Goal: Information Seeking & Learning: Check status

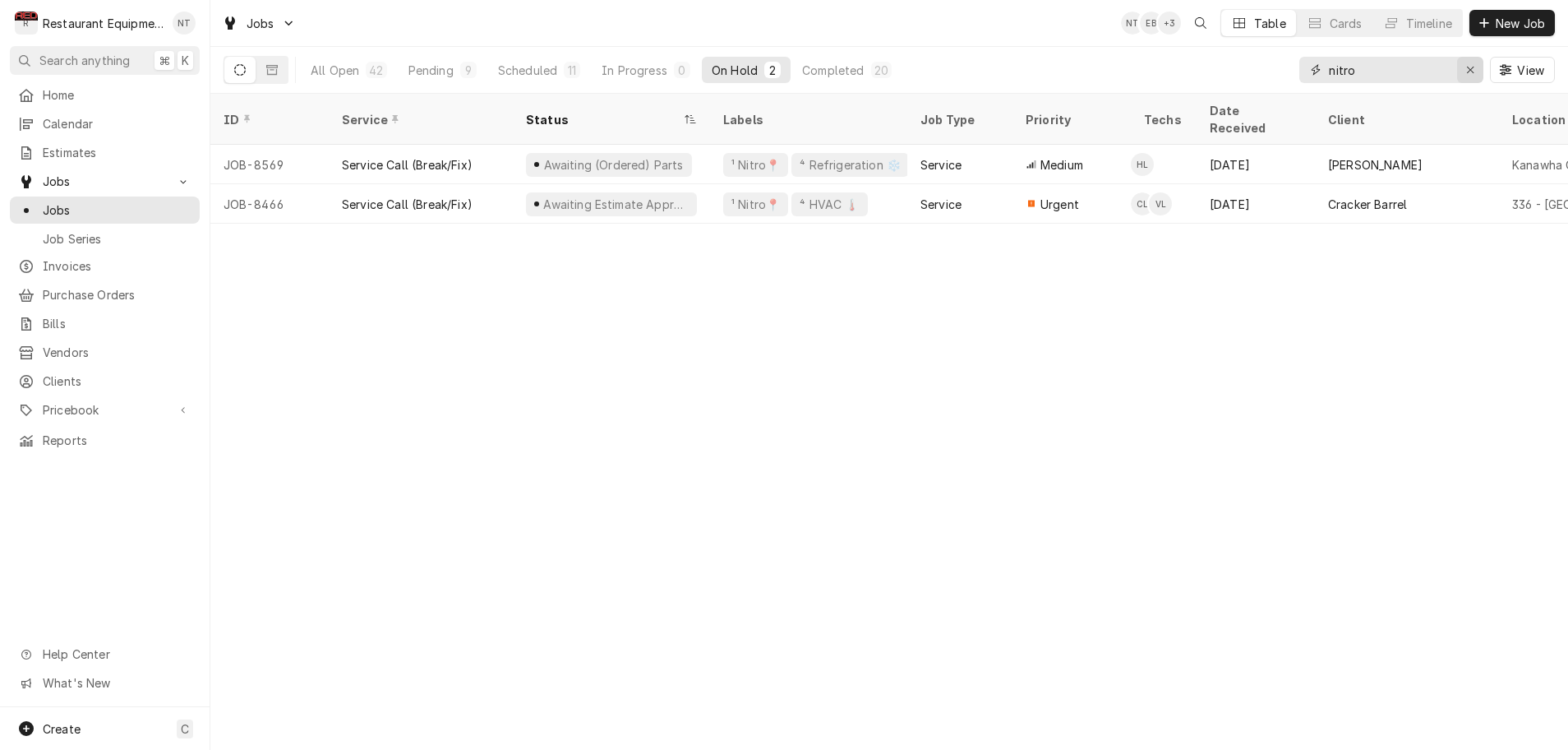
click at [1469, 69] on icon "Erase input" at bounding box center [1469, 69] width 6 height 6
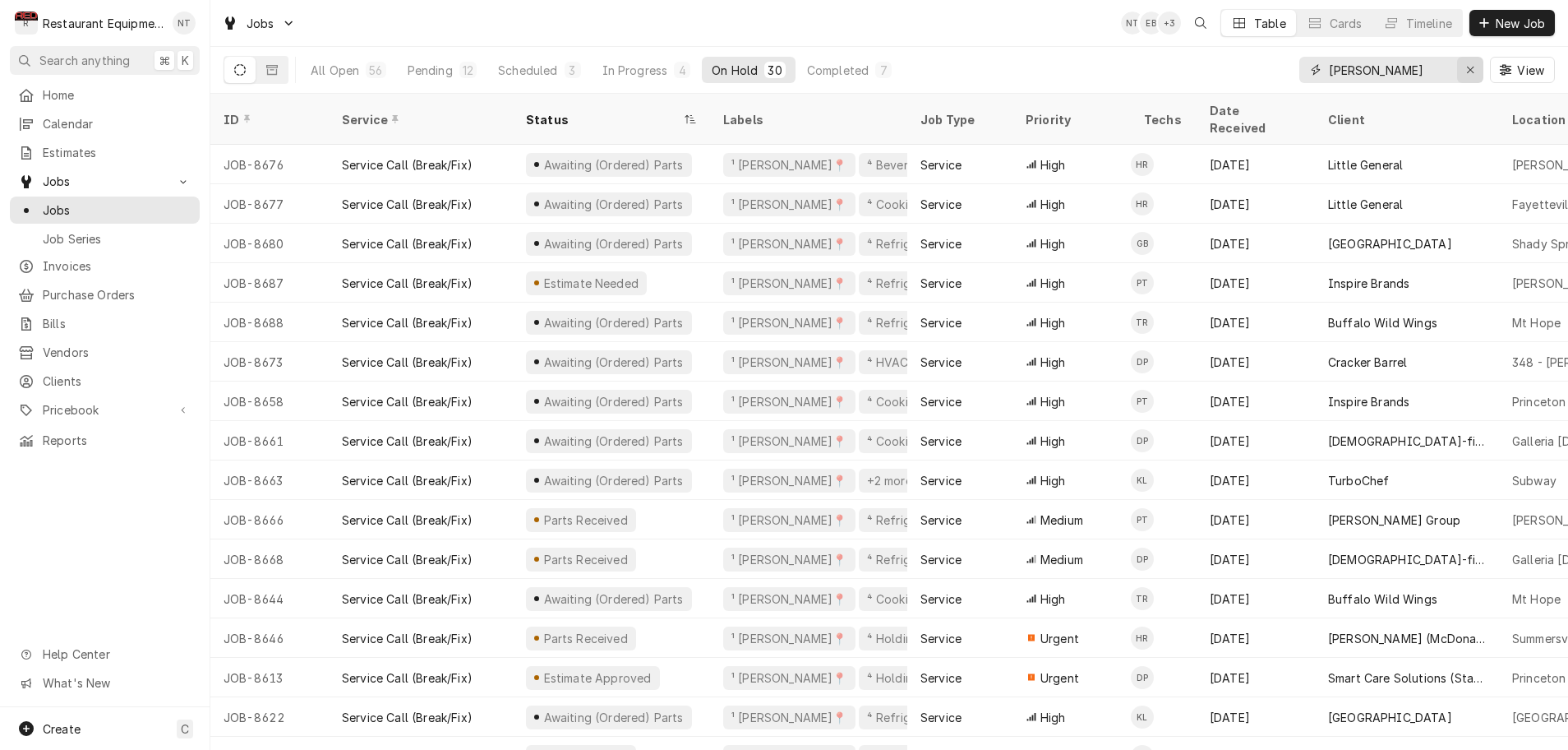
type input "beckley"
click at [1471, 73] on icon "Erase input" at bounding box center [1470, 69] width 9 height 12
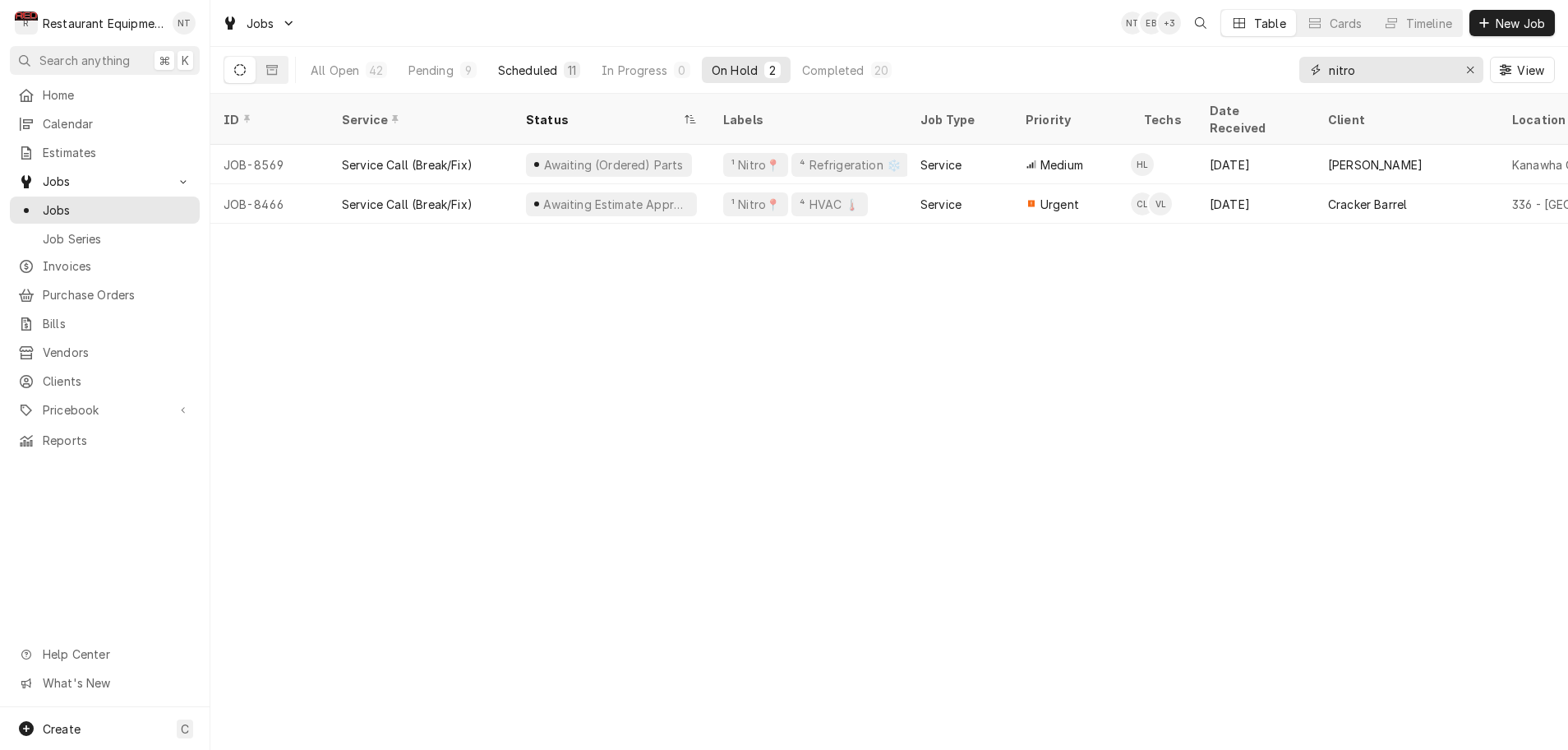
type input "nitro"
click at [512, 69] on div "Scheduled" at bounding box center [527, 69] width 60 height 17
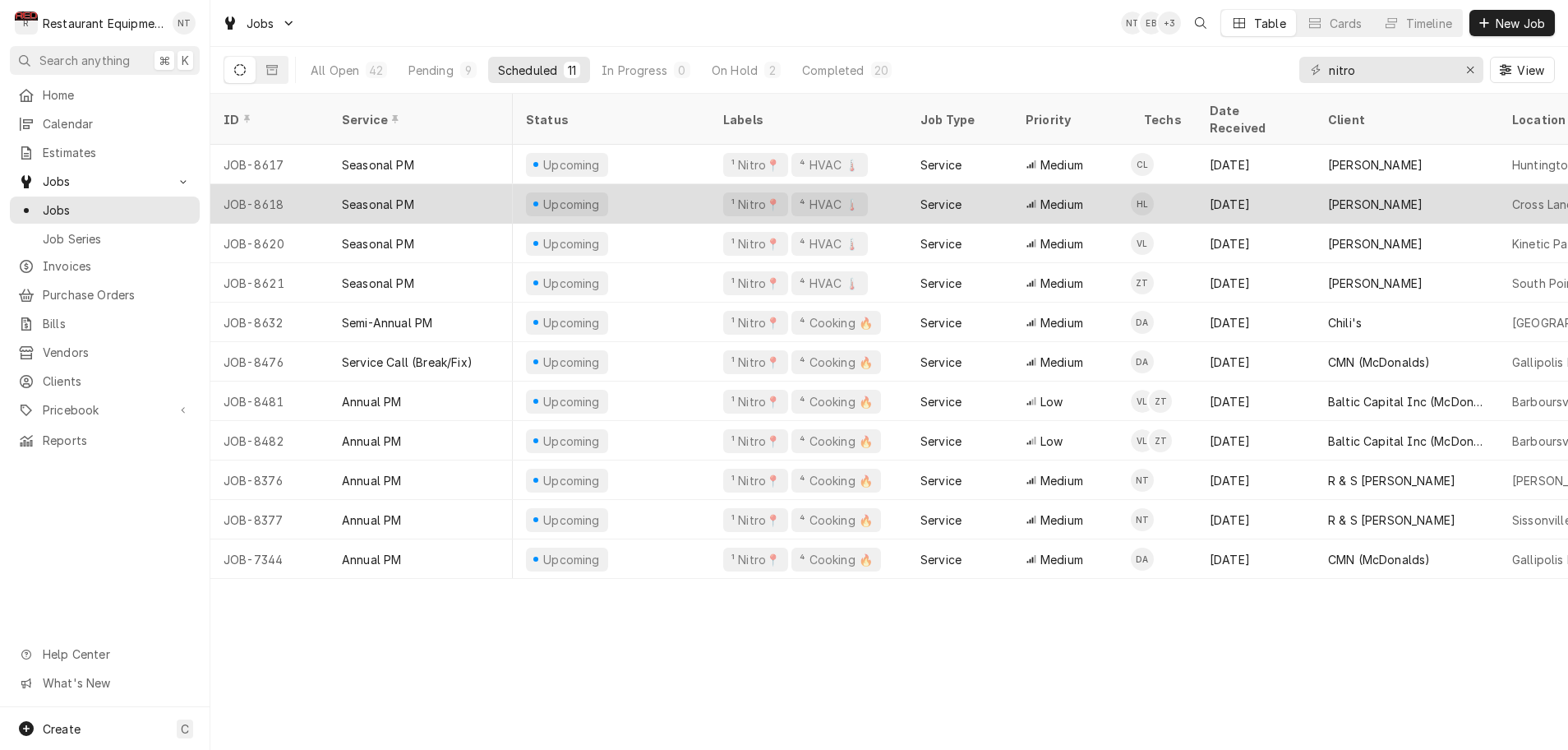
scroll to position [0, 12]
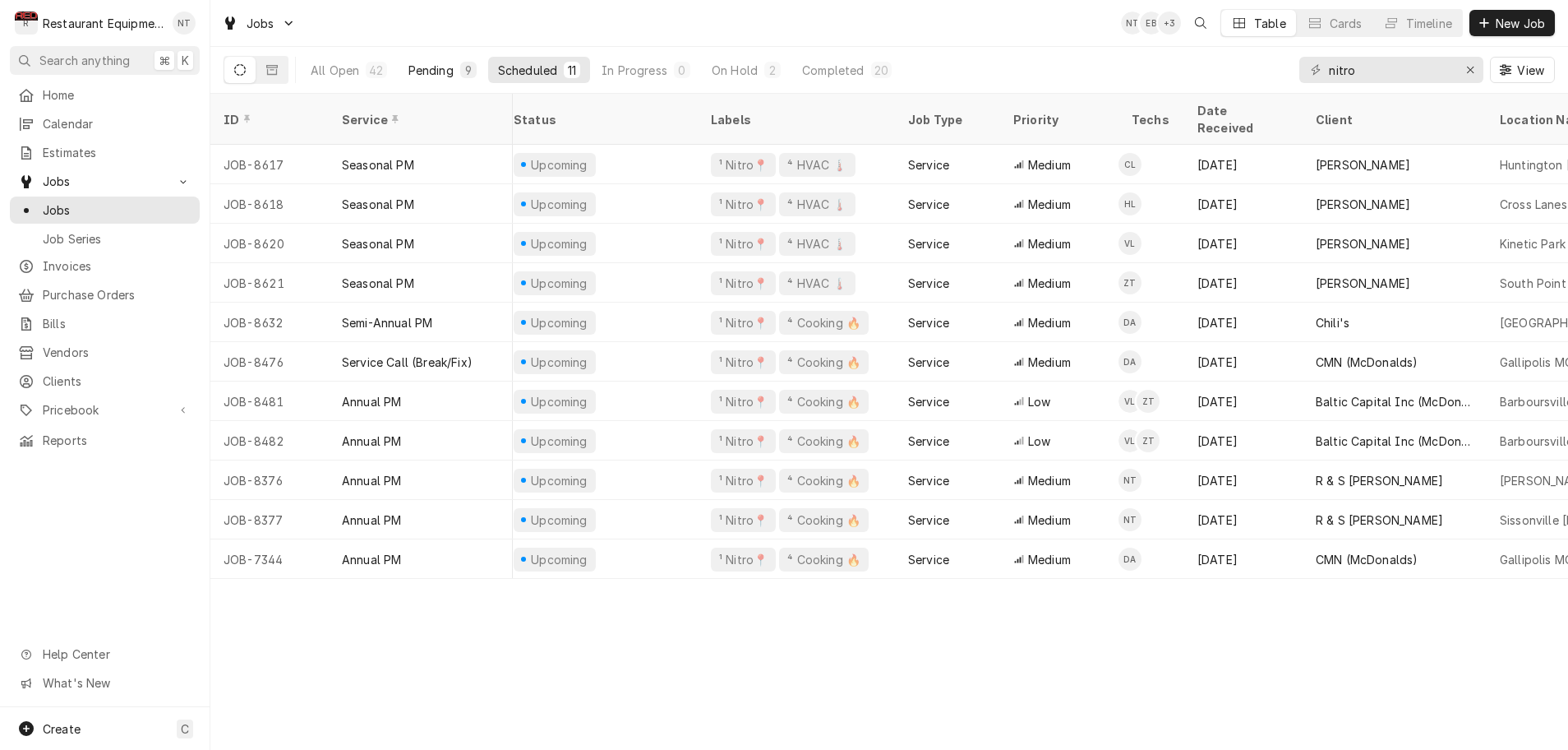
click at [431, 72] on div "Pending" at bounding box center [430, 69] width 45 height 17
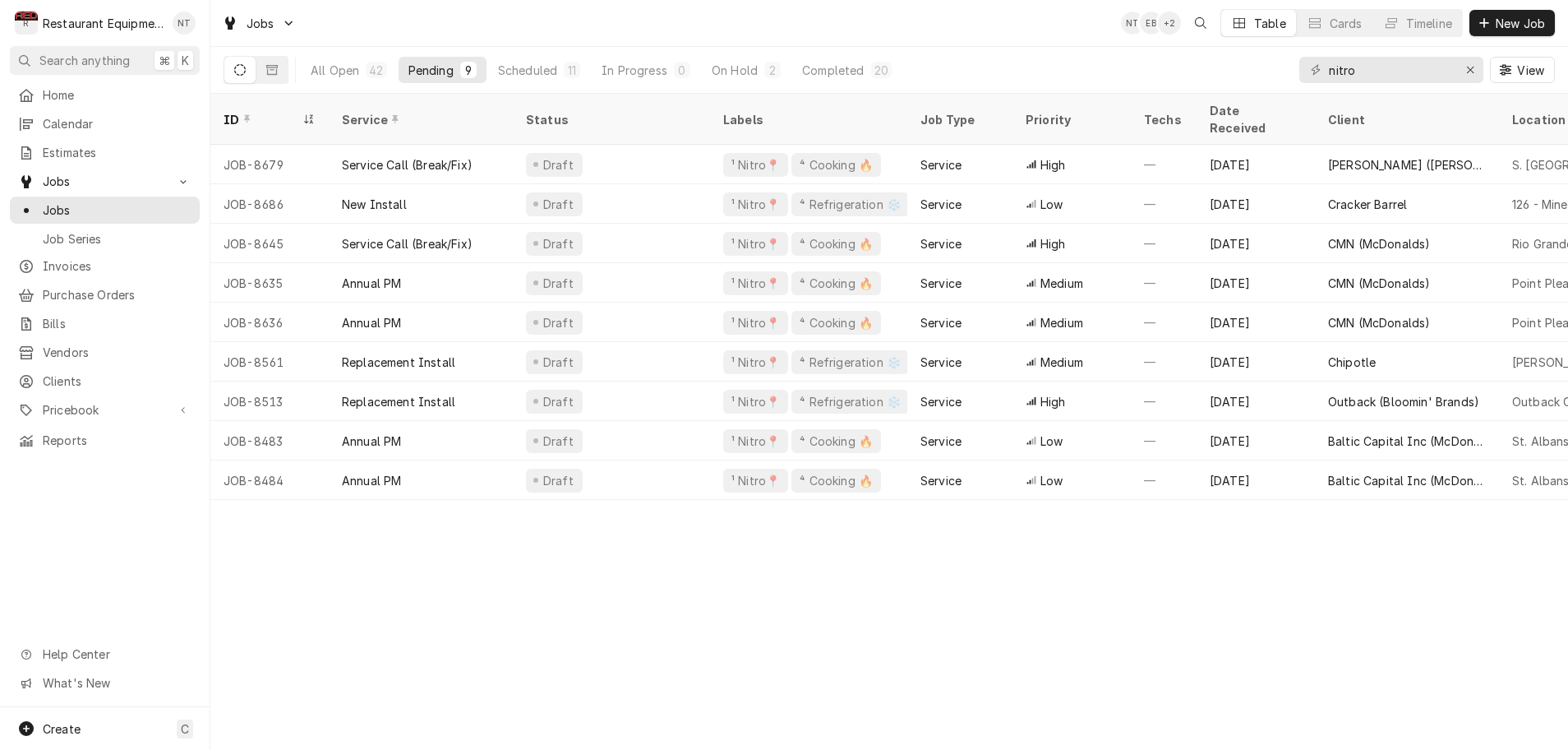
scroll to position [0, 0]
click at [542, 71] on div "Scheduled" at bounding box center [527, 69] width 60 height 17
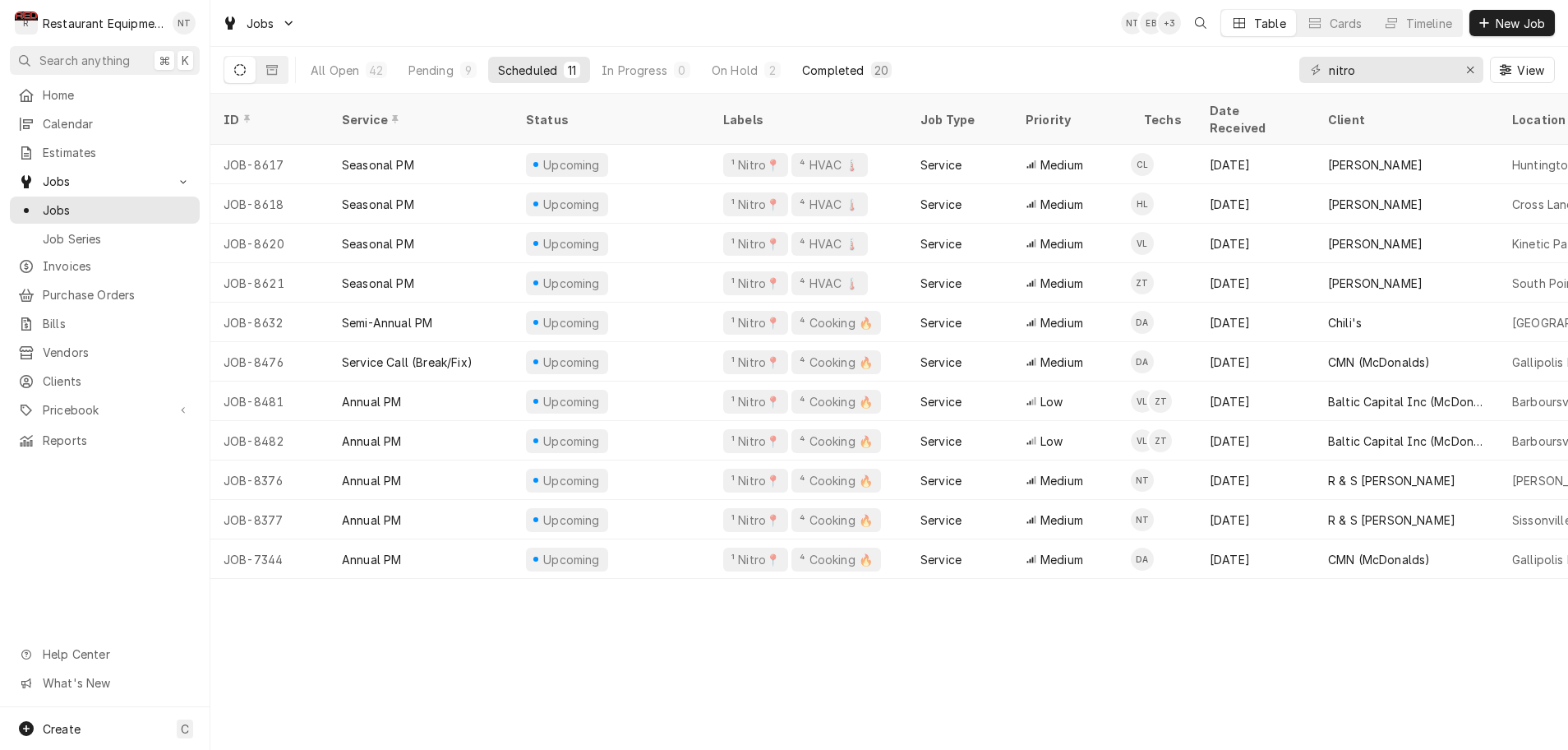
click at [818, 73] on div "Completed" at bounding box center [832, 69] width 61 height 17
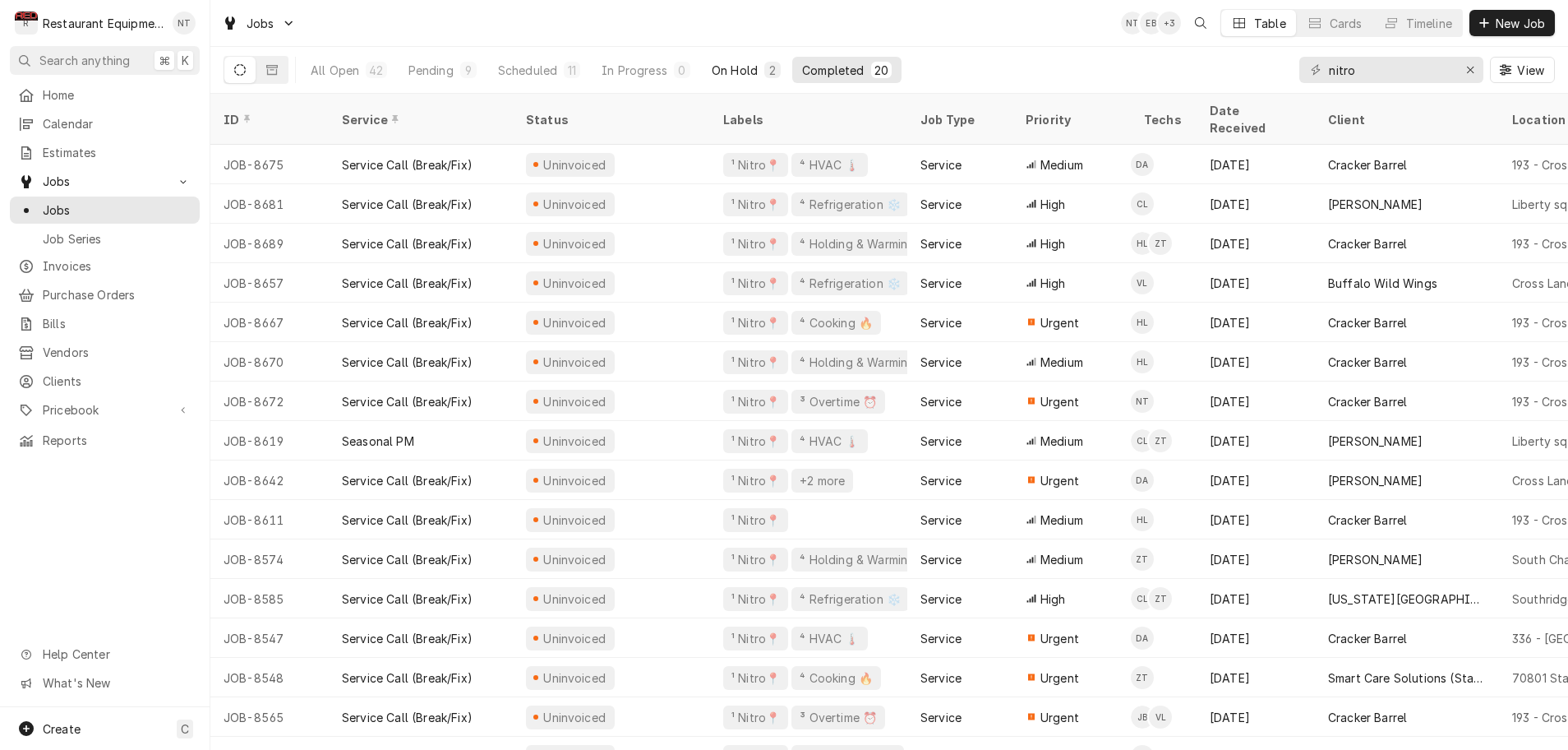
click at [733, 67] on div "On Hold" at bounding box center [735, 69] width 46 height 17
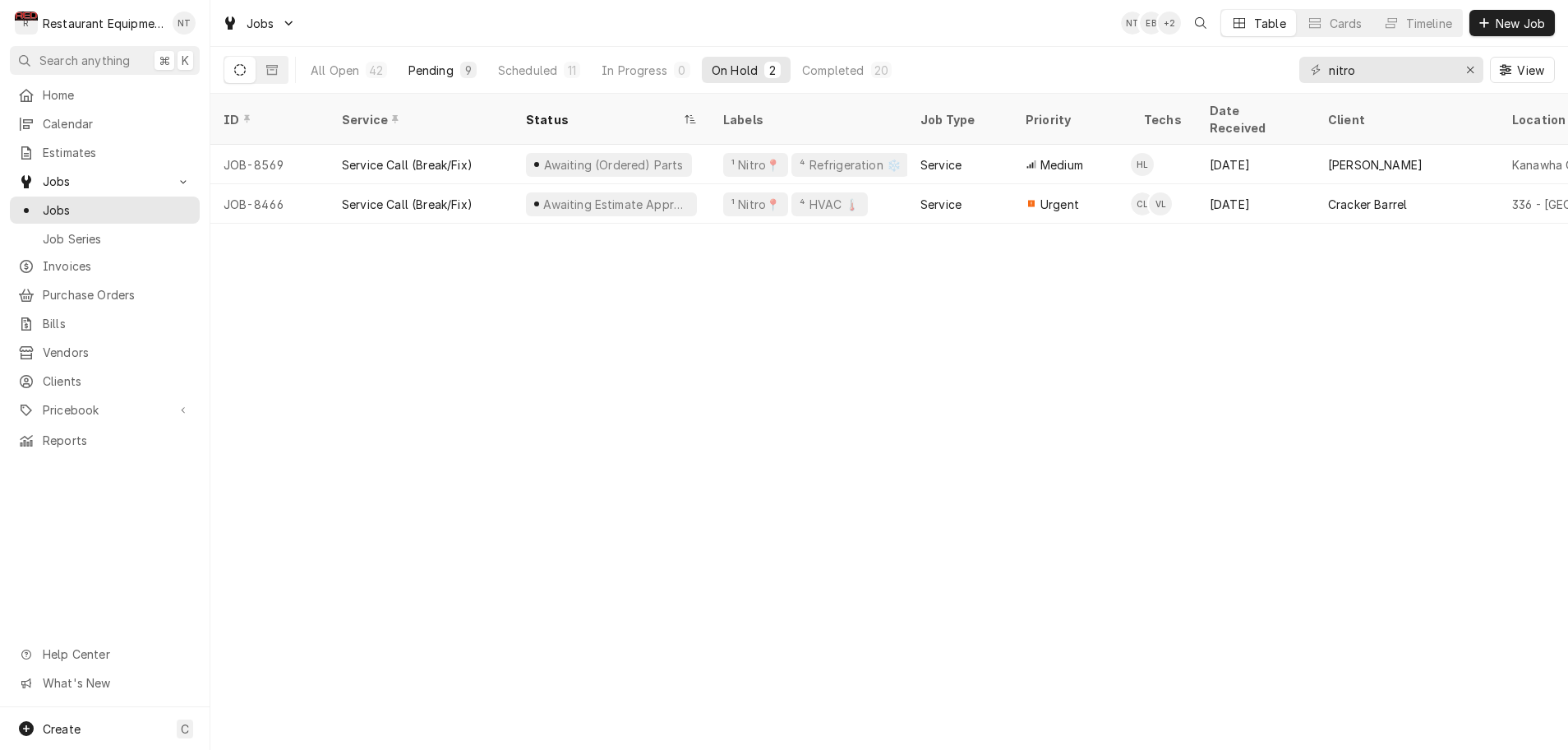
click at [448, 73] on div "Pending" at bounding box center [430, 69] width 45 height 17
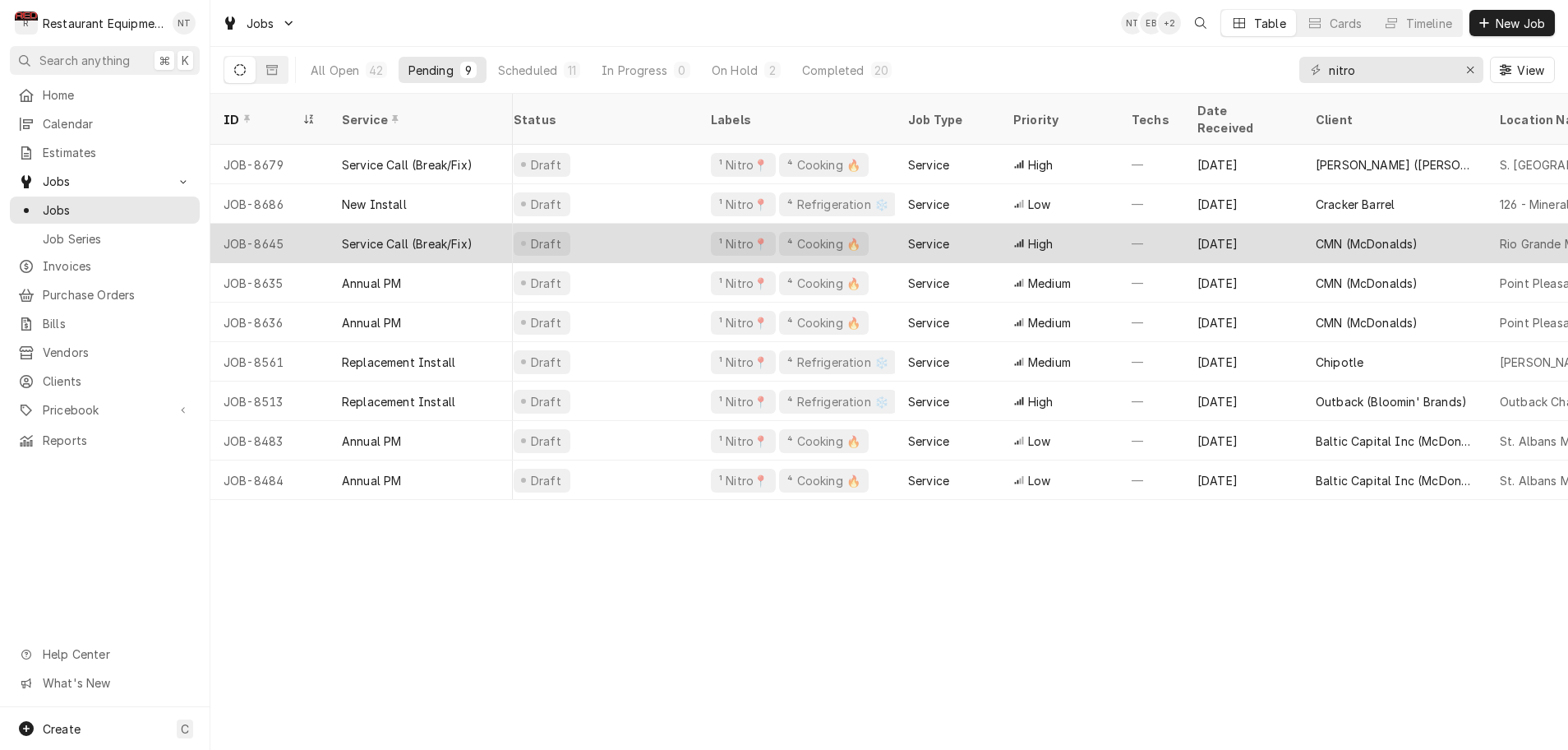
scroll to position [0, 14]
click at [664, 224] on div "Draft" at bounding box center [598, 243] width 197 height 39
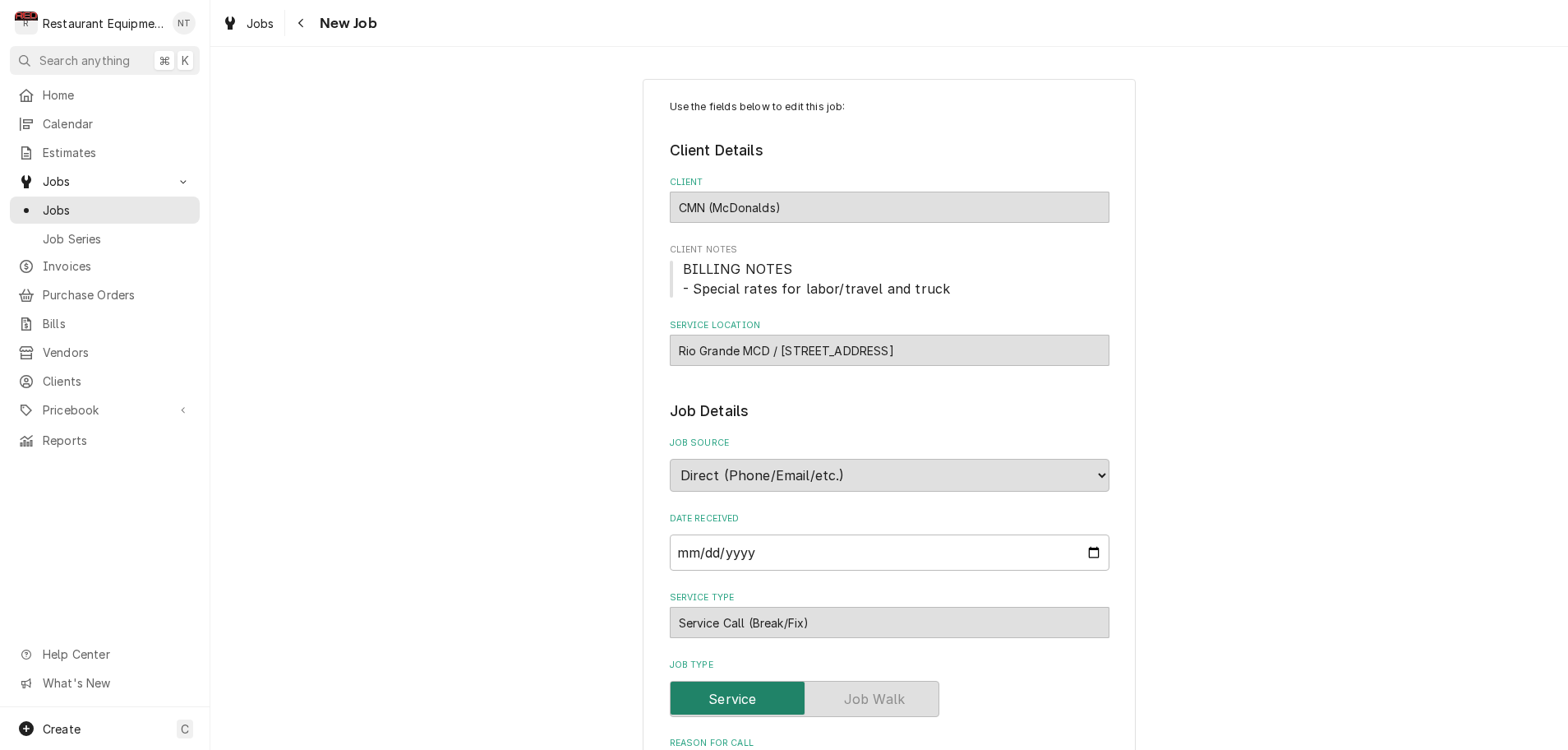
type textarea "x"
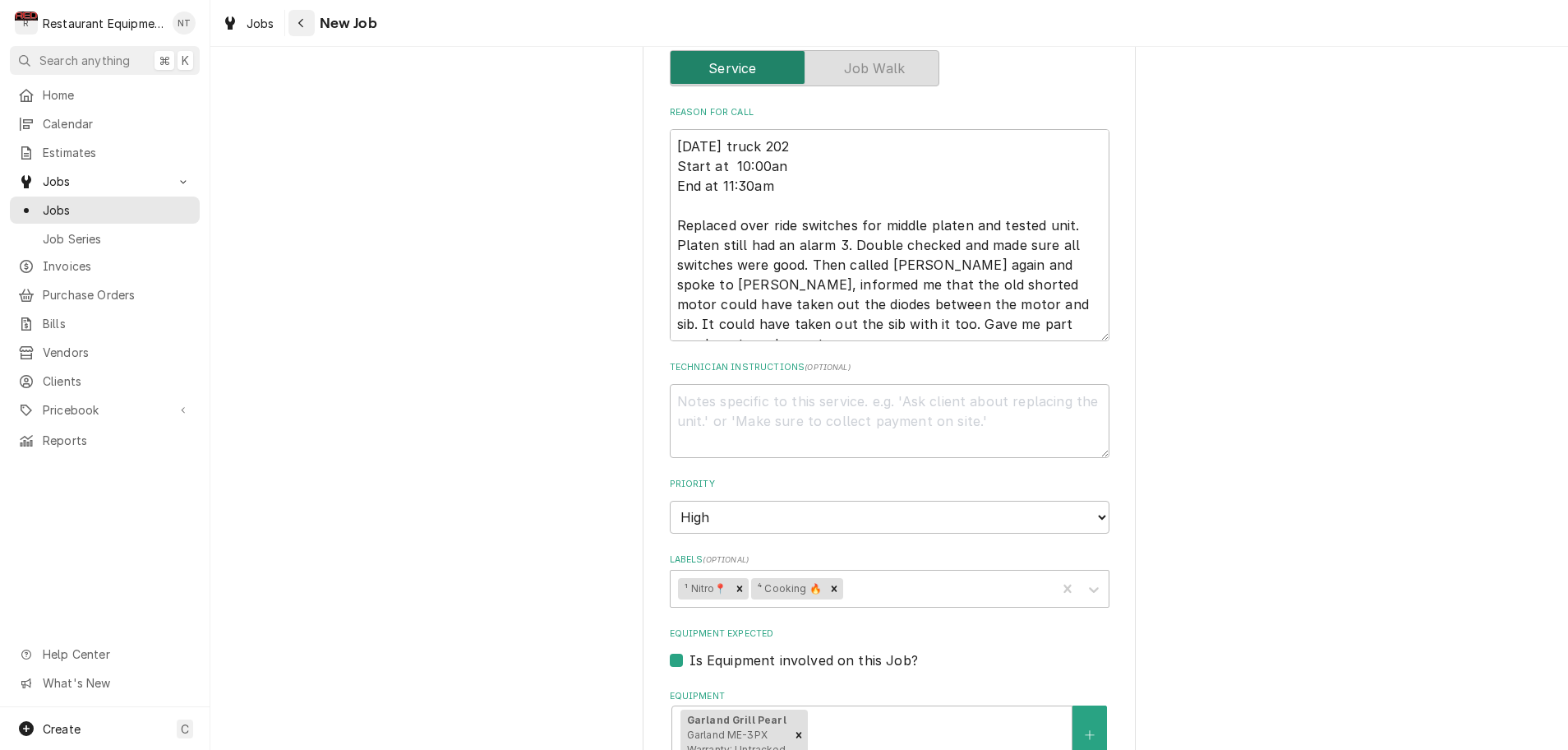
click at [303, 27] on icon "Navigate back" at bounding box center [301, 23] width 5 height 9
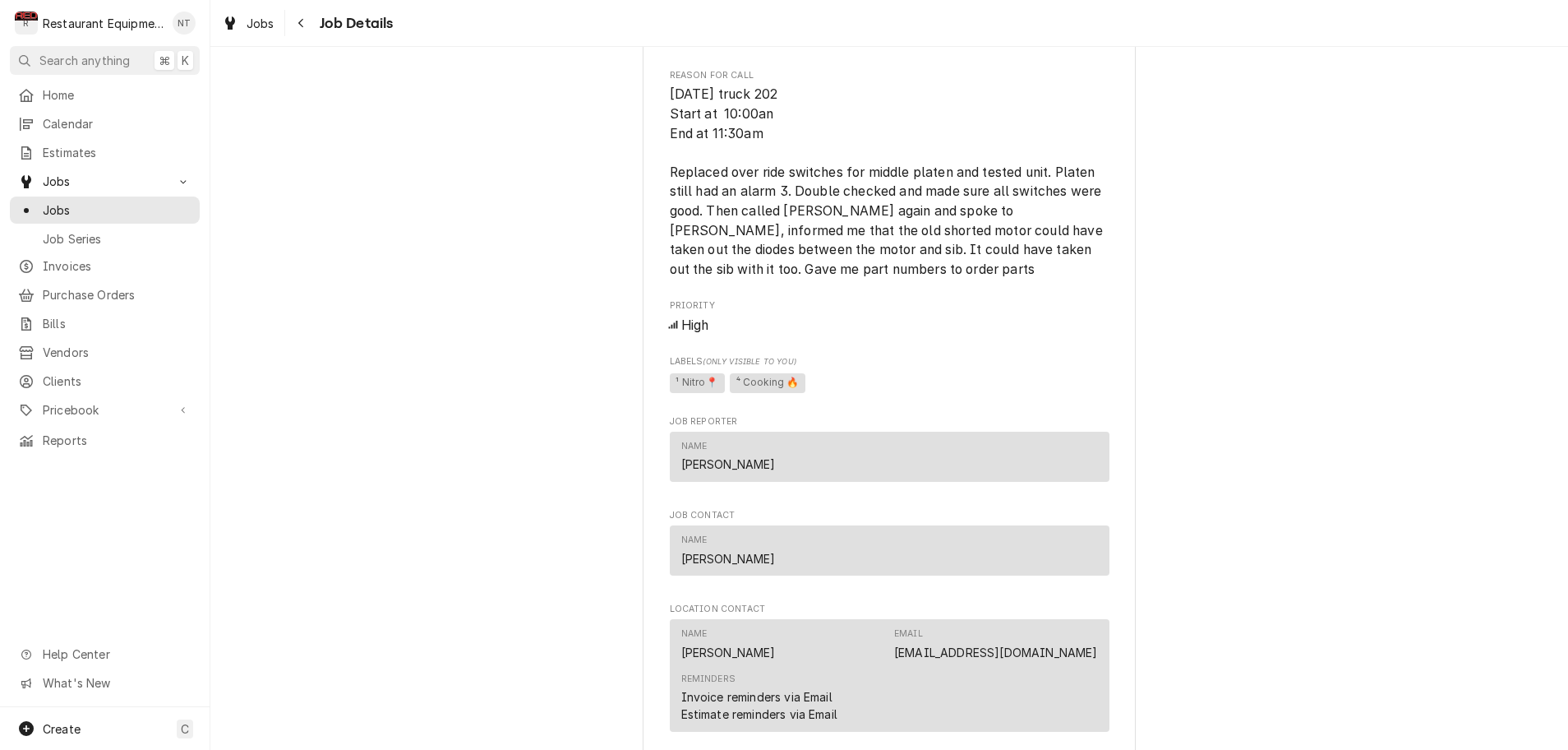
scroll to position [746, 0]
click at [309, 25] on div "Navigate back" at bounding box center [302, 23] width 16 height 16
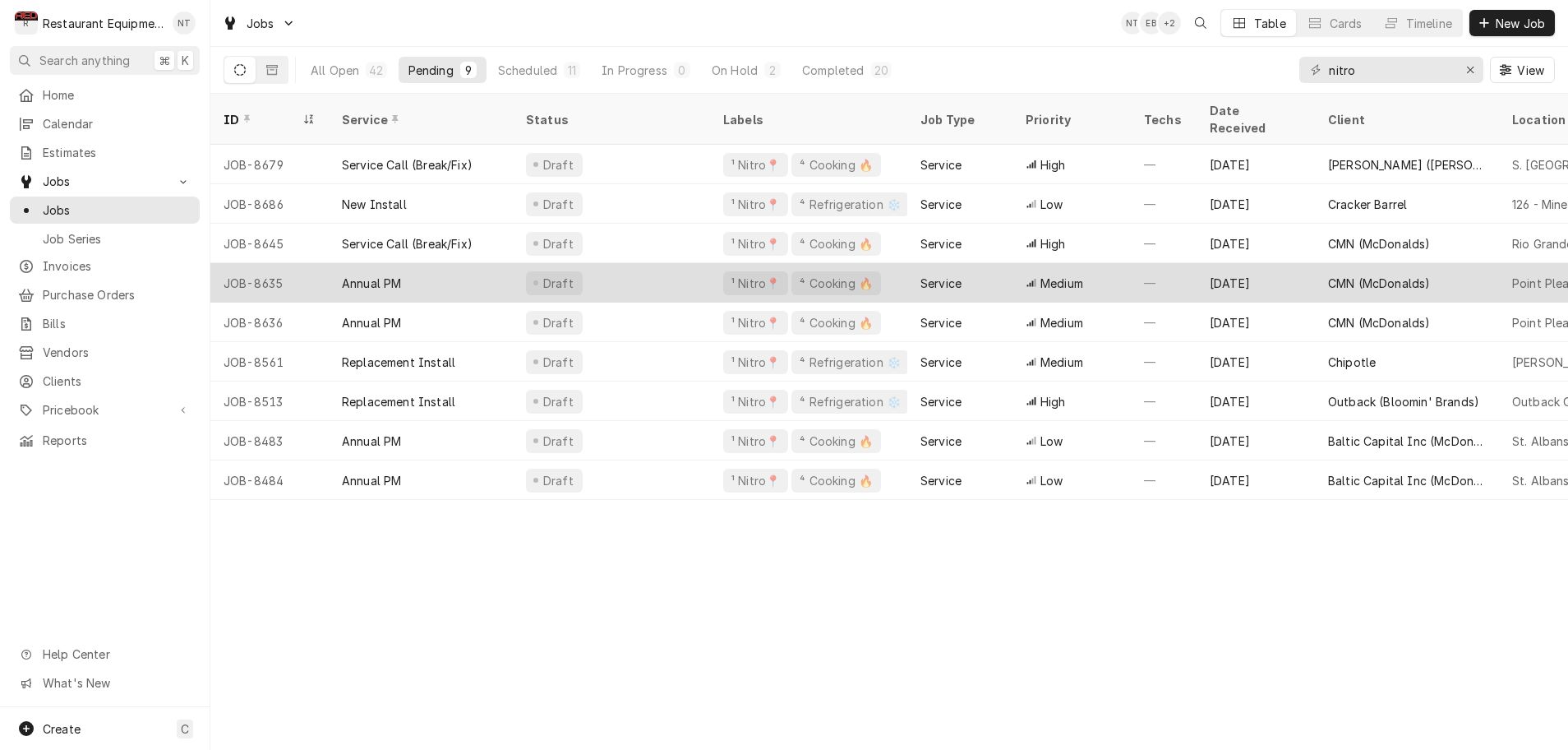
click at [602, 264] on div "Draft" at bounding box center [612, 283] width 197 height 39
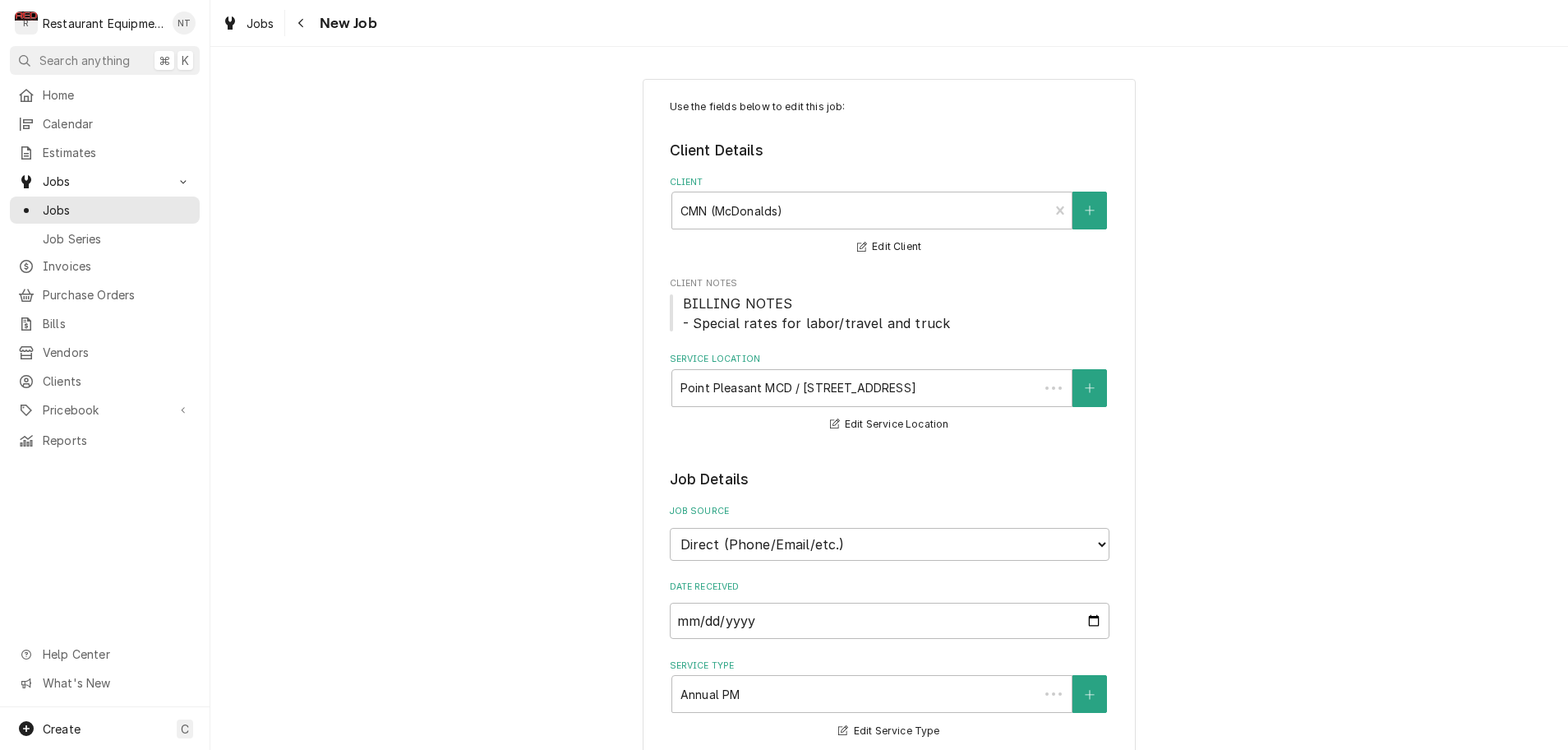
type textarea "x"
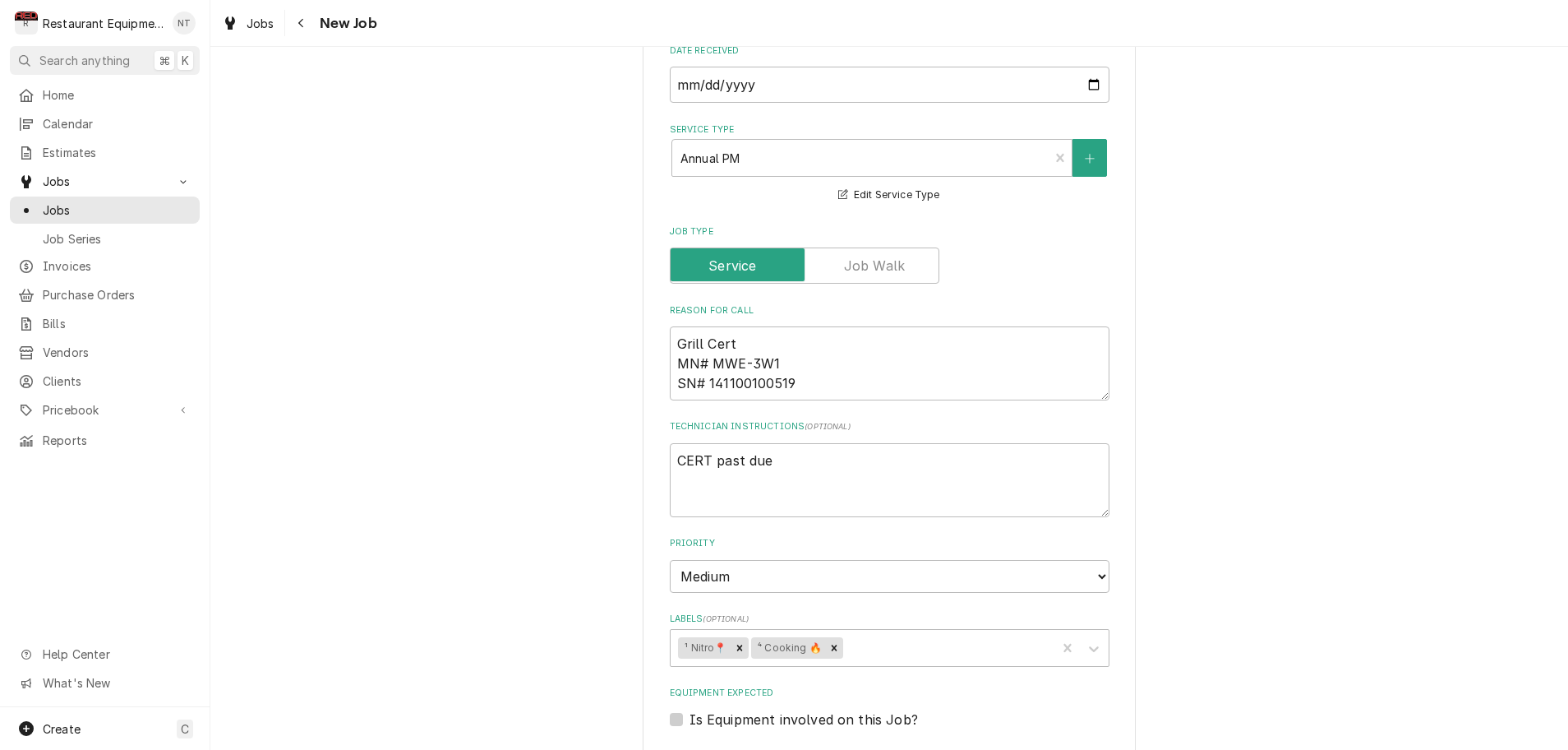
scroll to position [534, 0]
click at [309, 20] on div "Navigate back" at bounding box center [302, 23] width 16 height 16
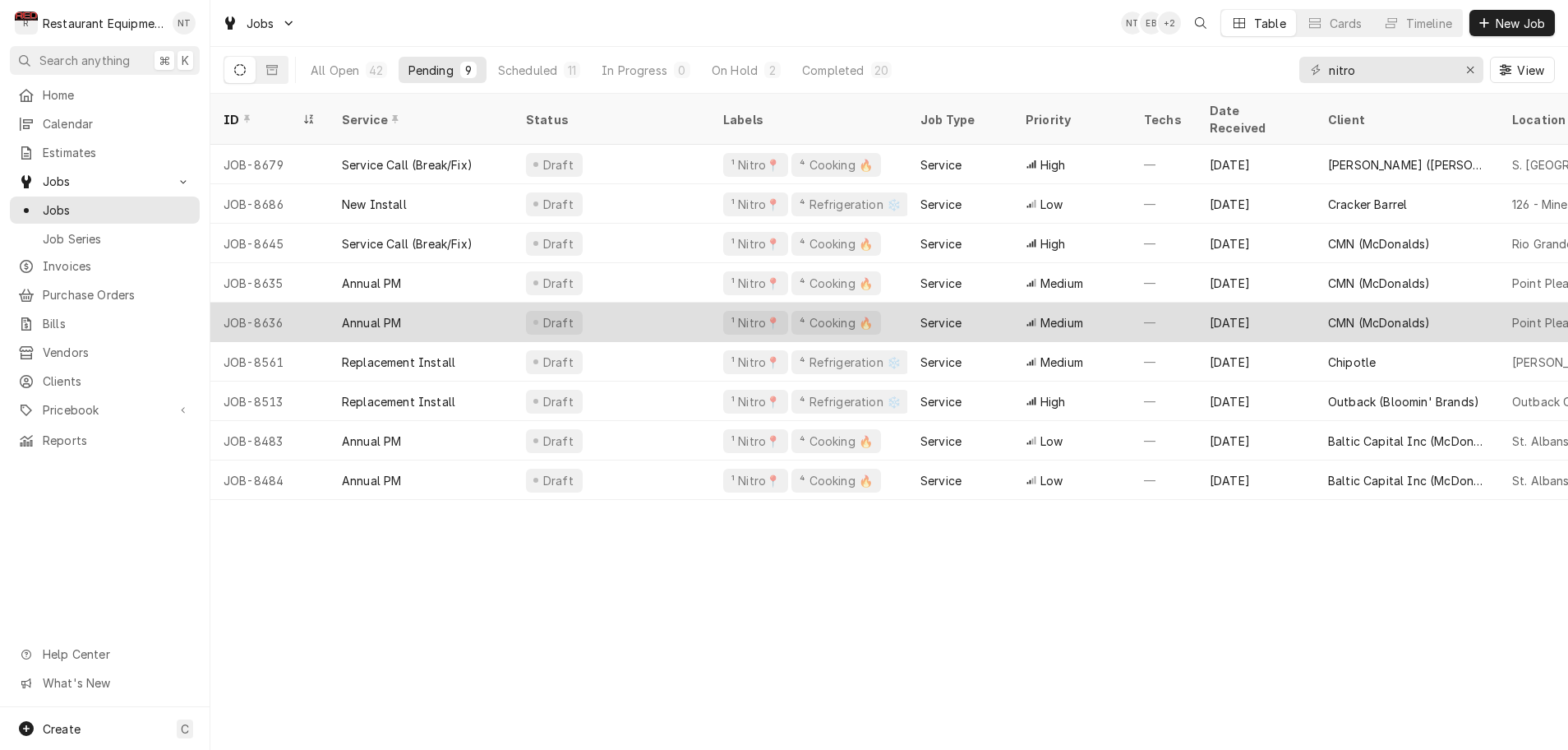
click at [623, 302] on div "Draft" at bounding box center [612, 322] width 197 height 39
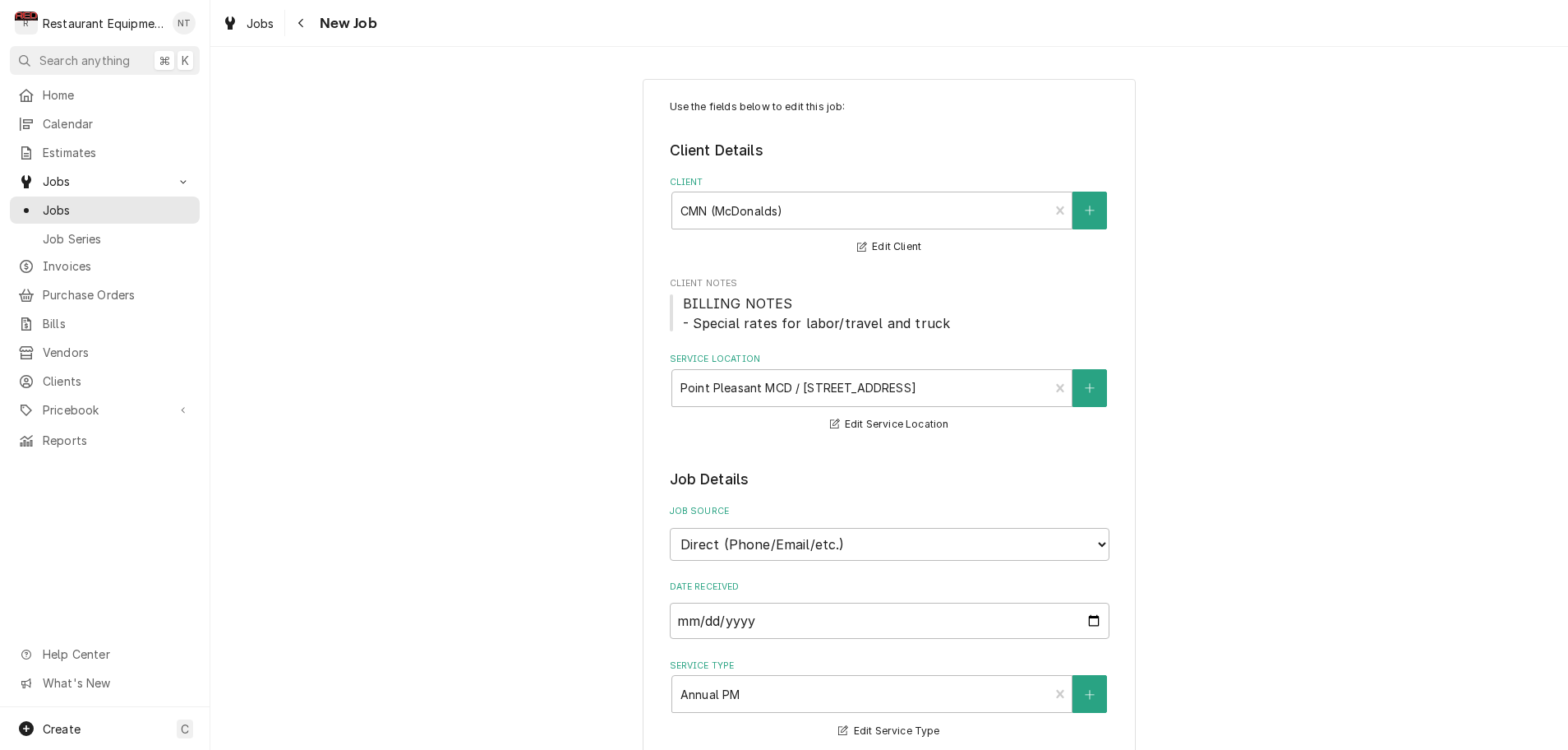
type textarea "x"
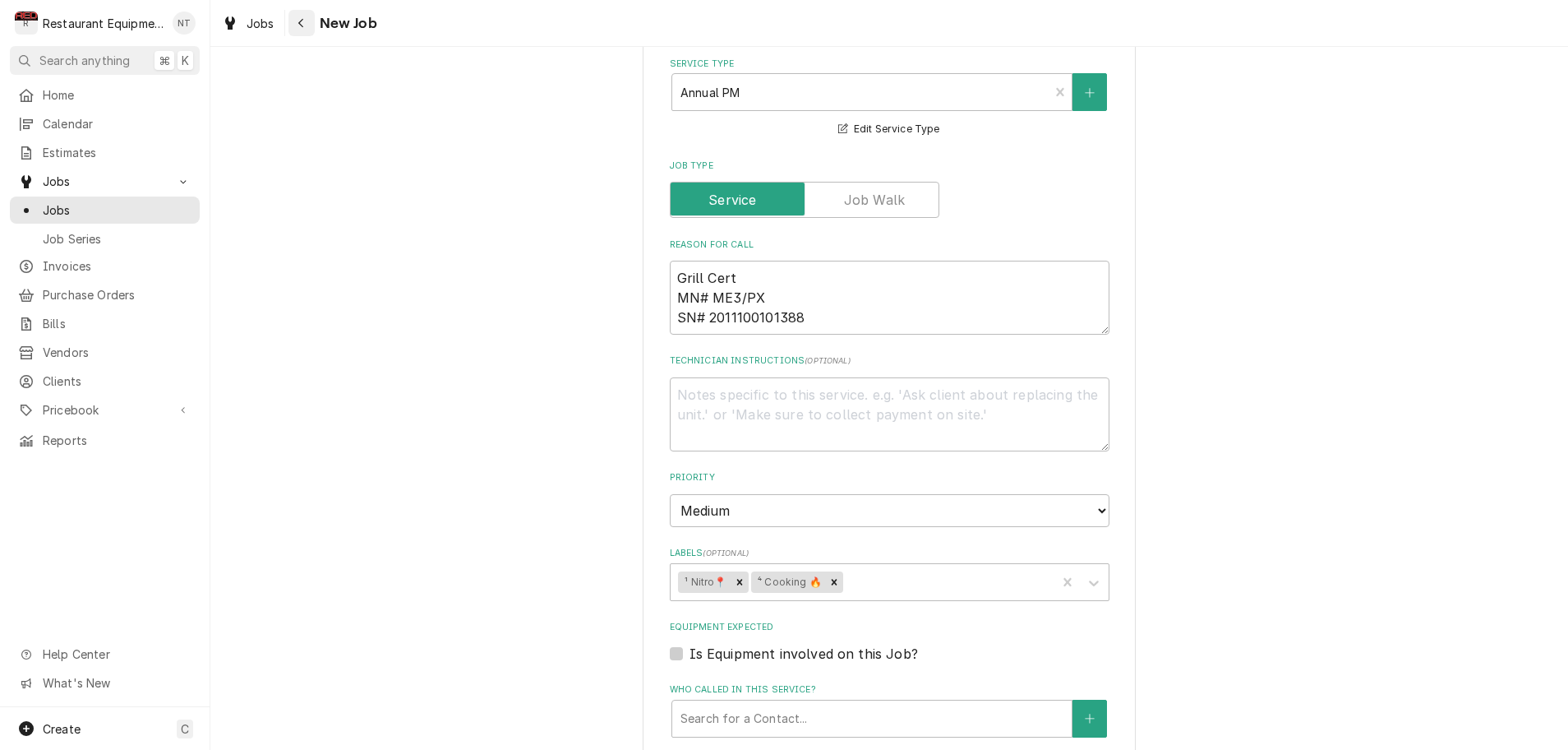
click at [304, 27] on icon "Navigate back" at bounding box center [301, 22] width 7 height 12
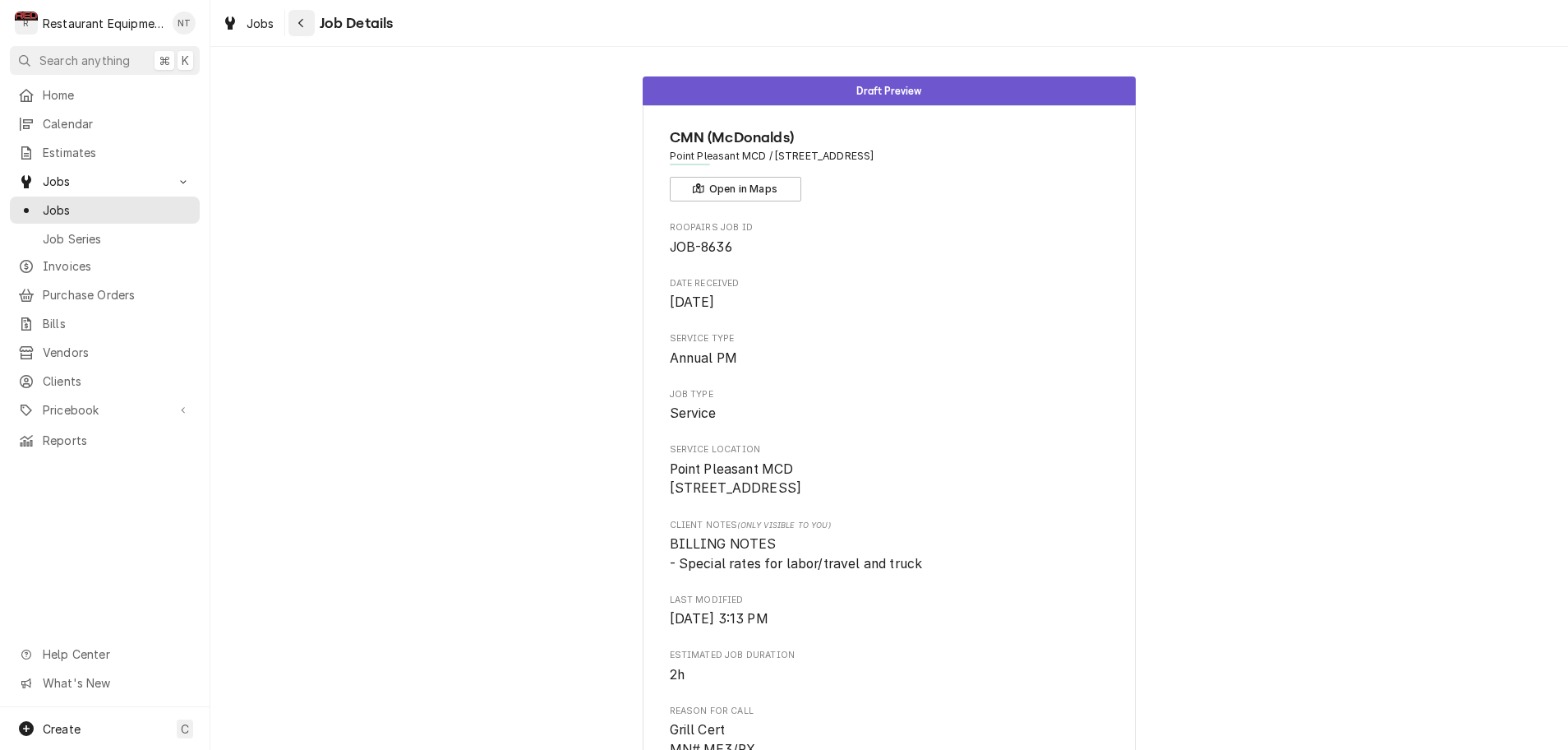
scroll to position [0, 1]
click at [304, 27] on div "Navigate back" at bounding box center [302, 23] width 16 height 16
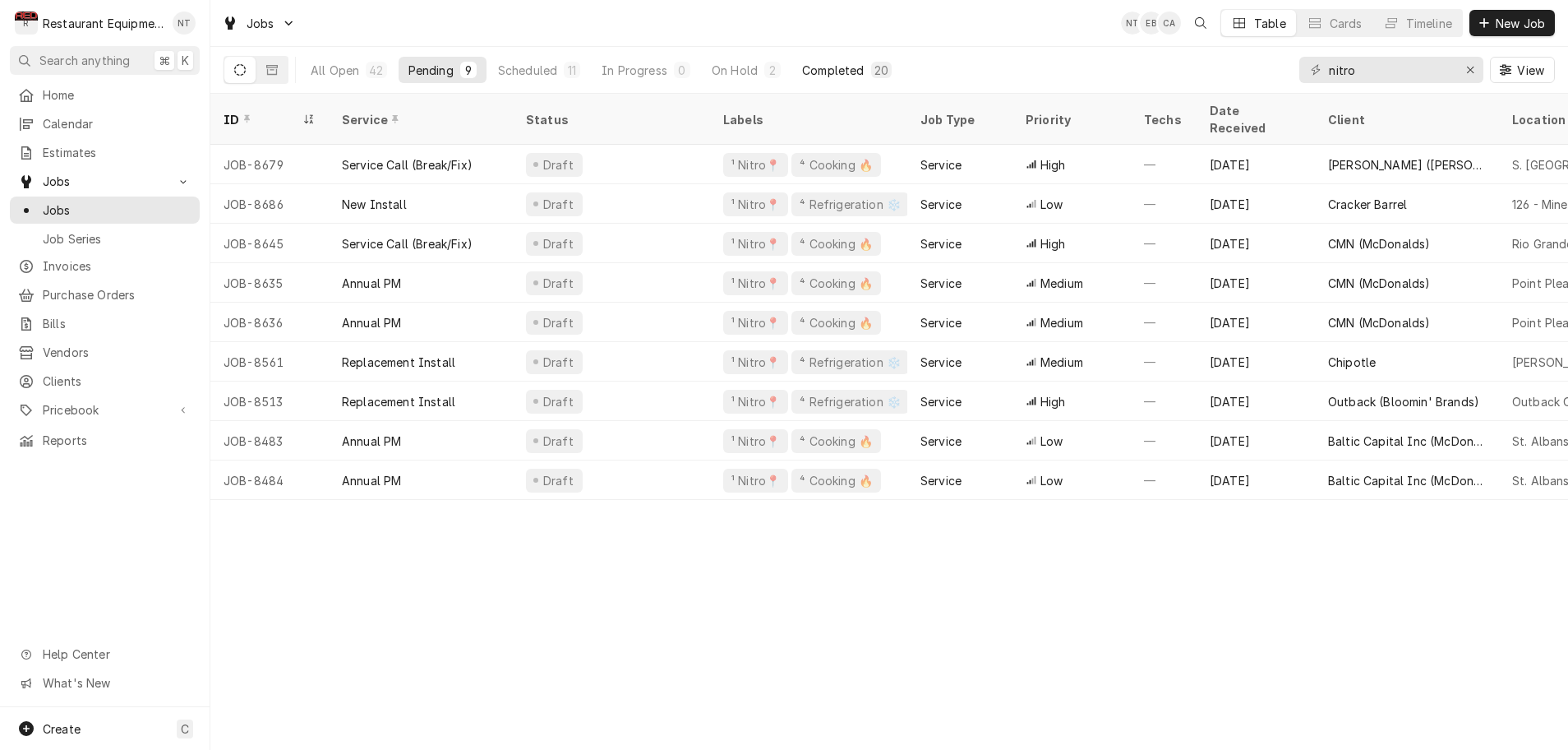
click at [832, 75] on div "Completed" at bounding box center [832, 69] width 61 height 17
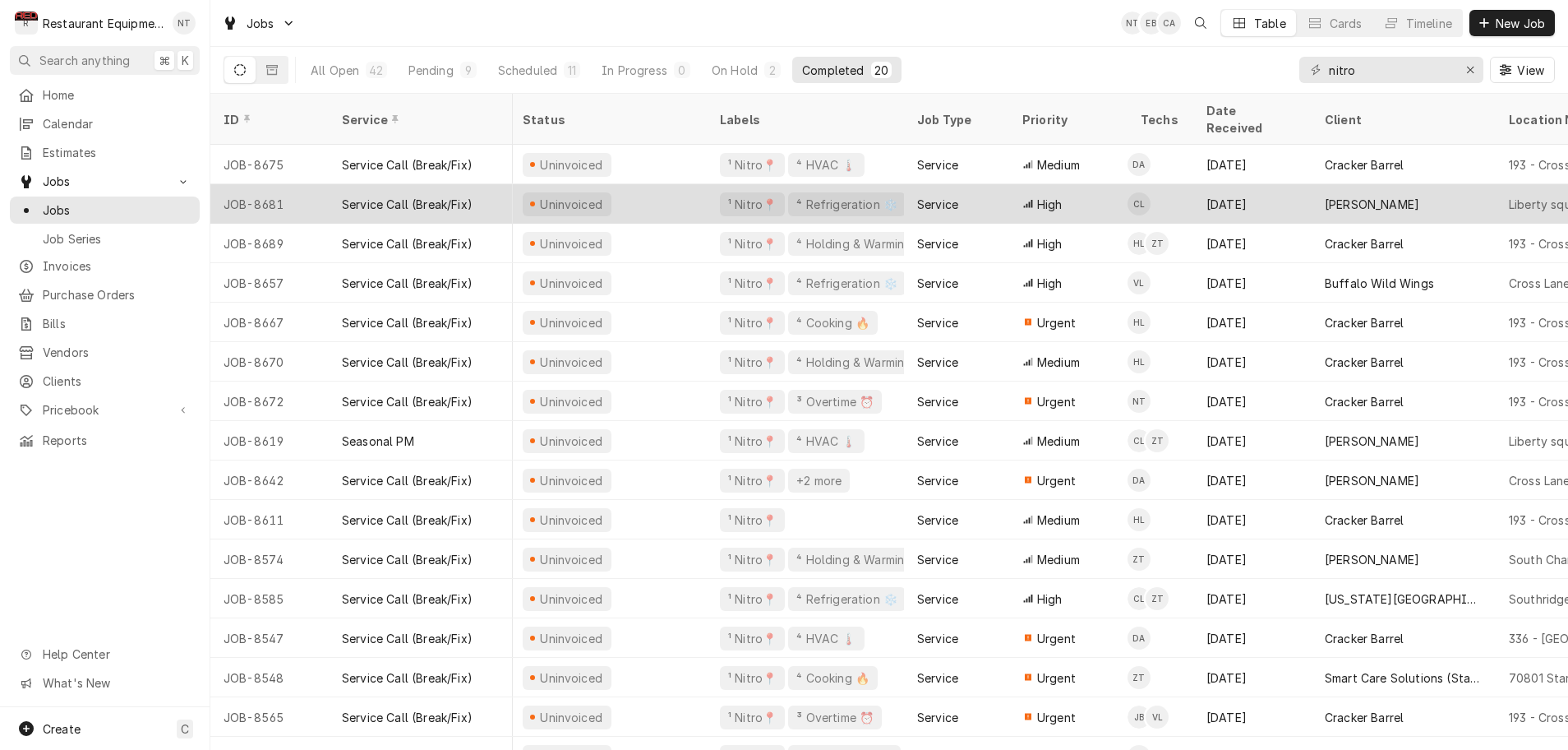
scroll to position [0, 4]
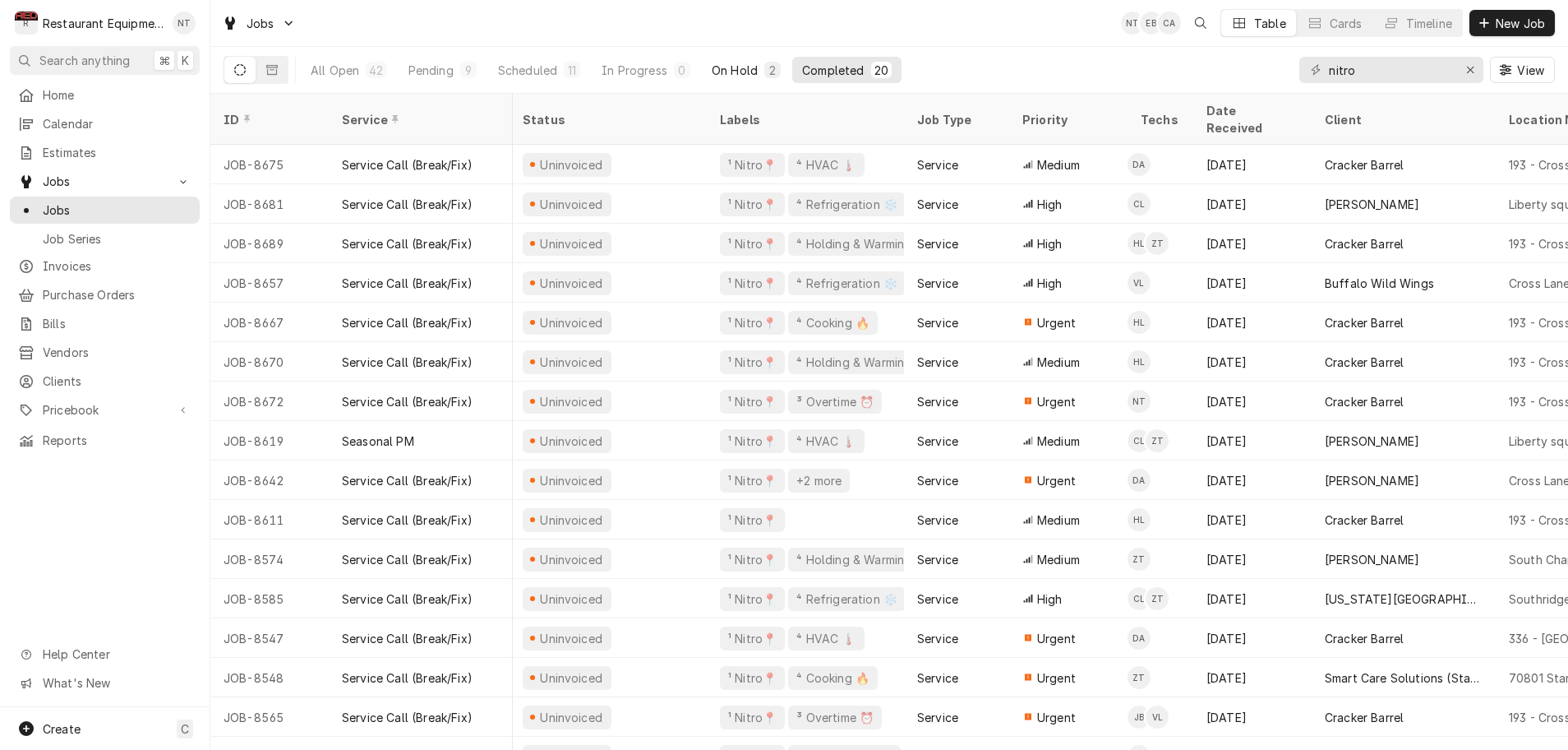
click at [752, 69] on div "On Hold" at bounding box center [735, 69] width 46 height 17
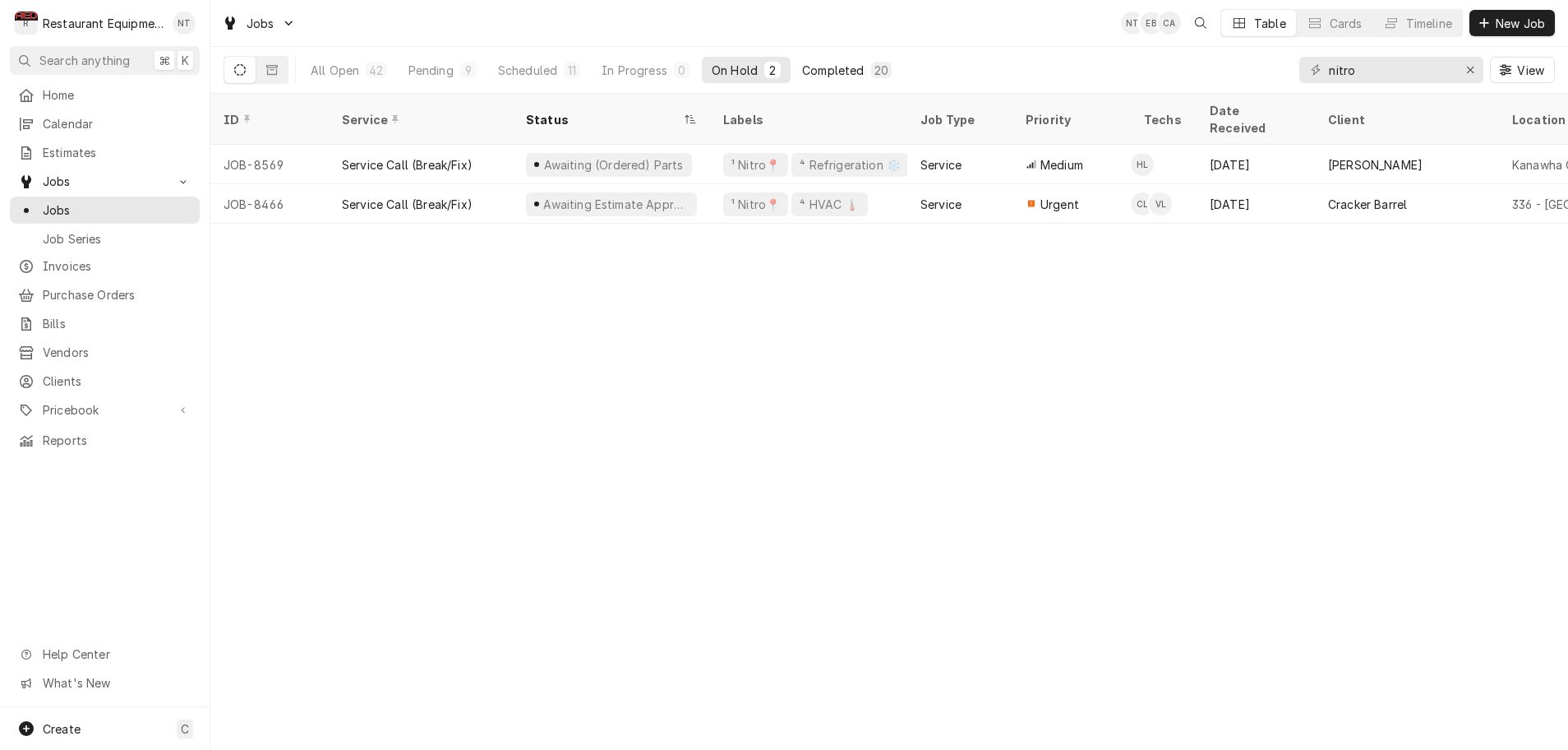
click at [818, 70] on div "Completed" at bounding box center [832, 69] width 61 height 17
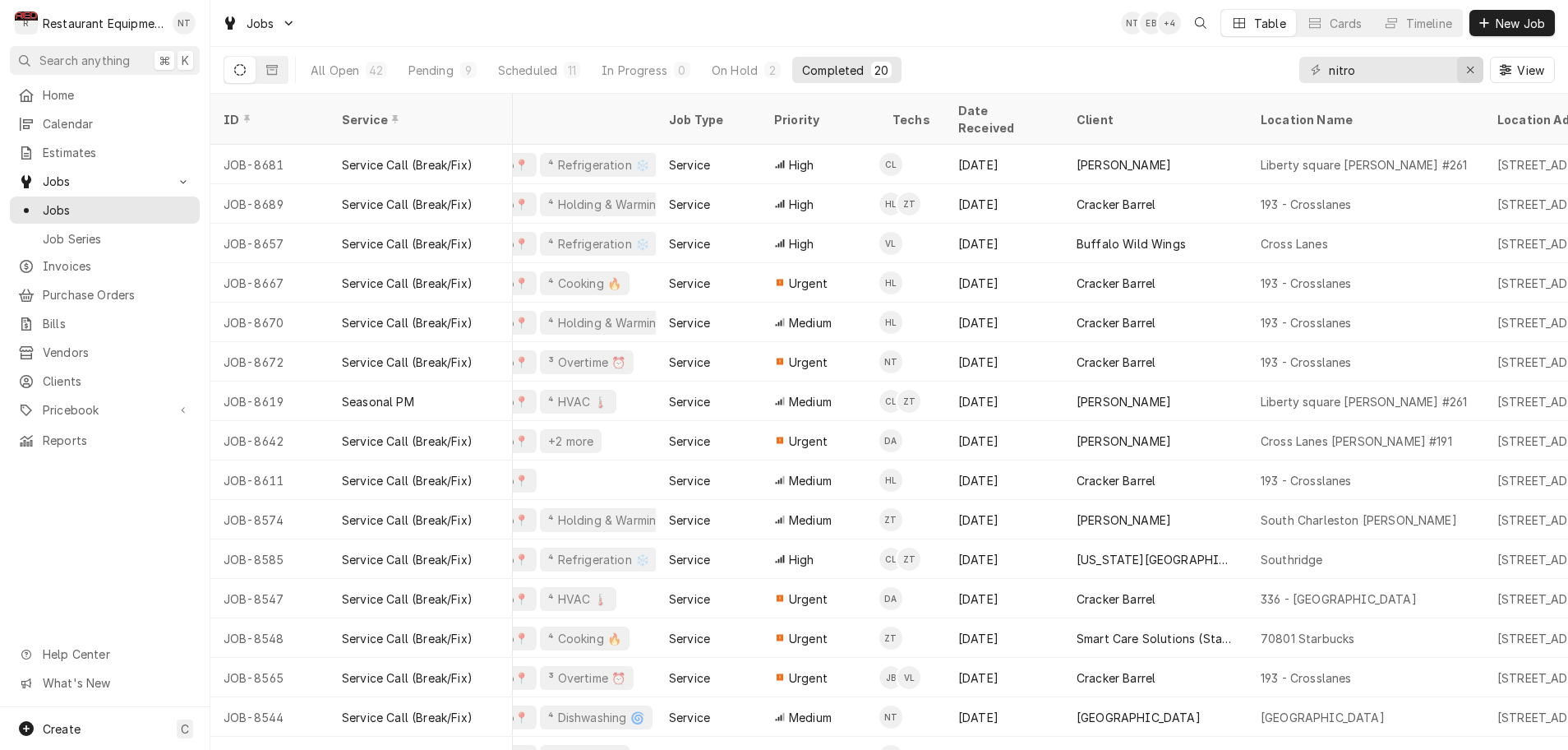
scroll to position [0, 0]
click at [1471, 70] on icon "Erase input" at bounding box center [1469, 69] width 6 height 6
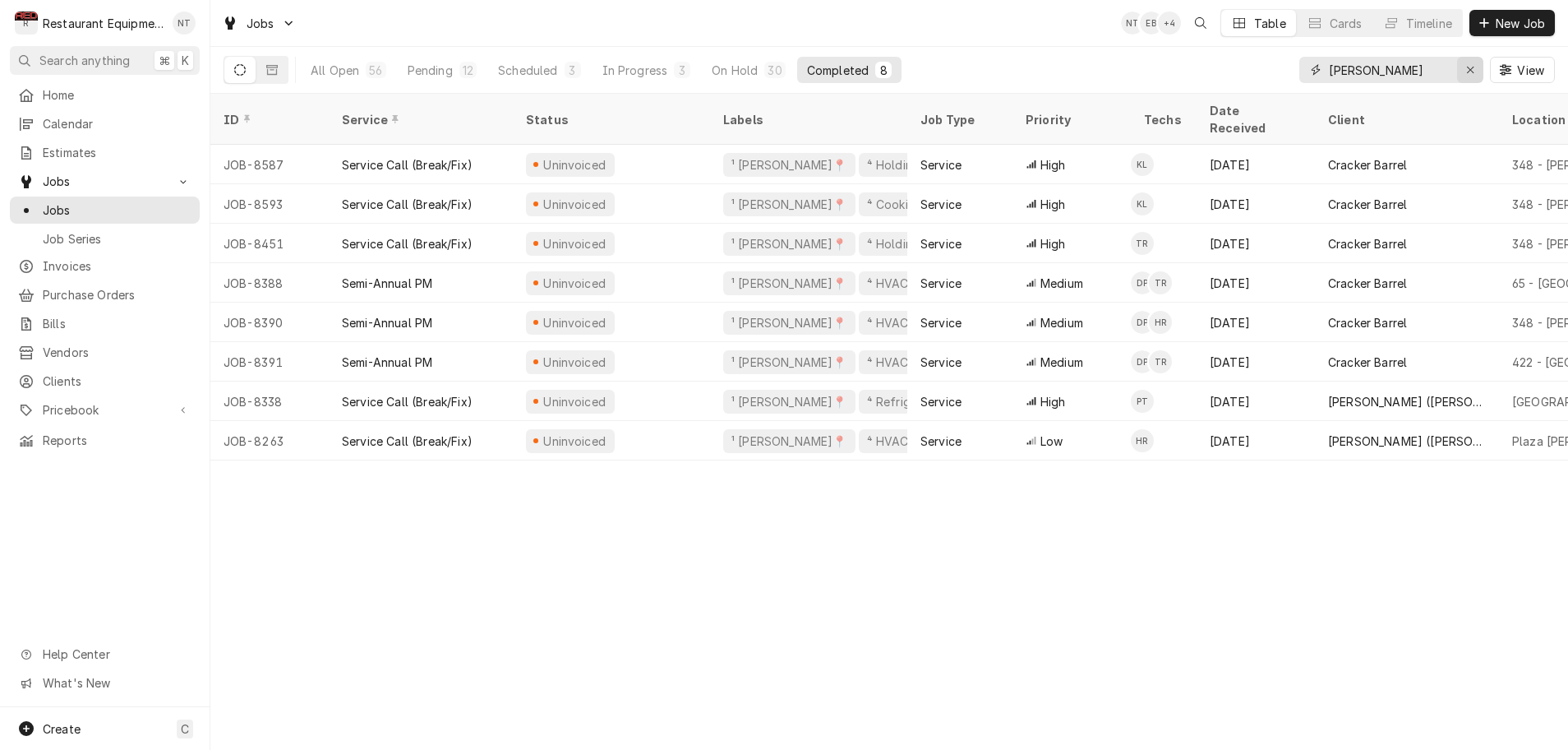
type input "[PERSON_NAME]"
click at [1468, 69] on icon "Erase input" at bounding box center [1469, 69] width 6 height 6
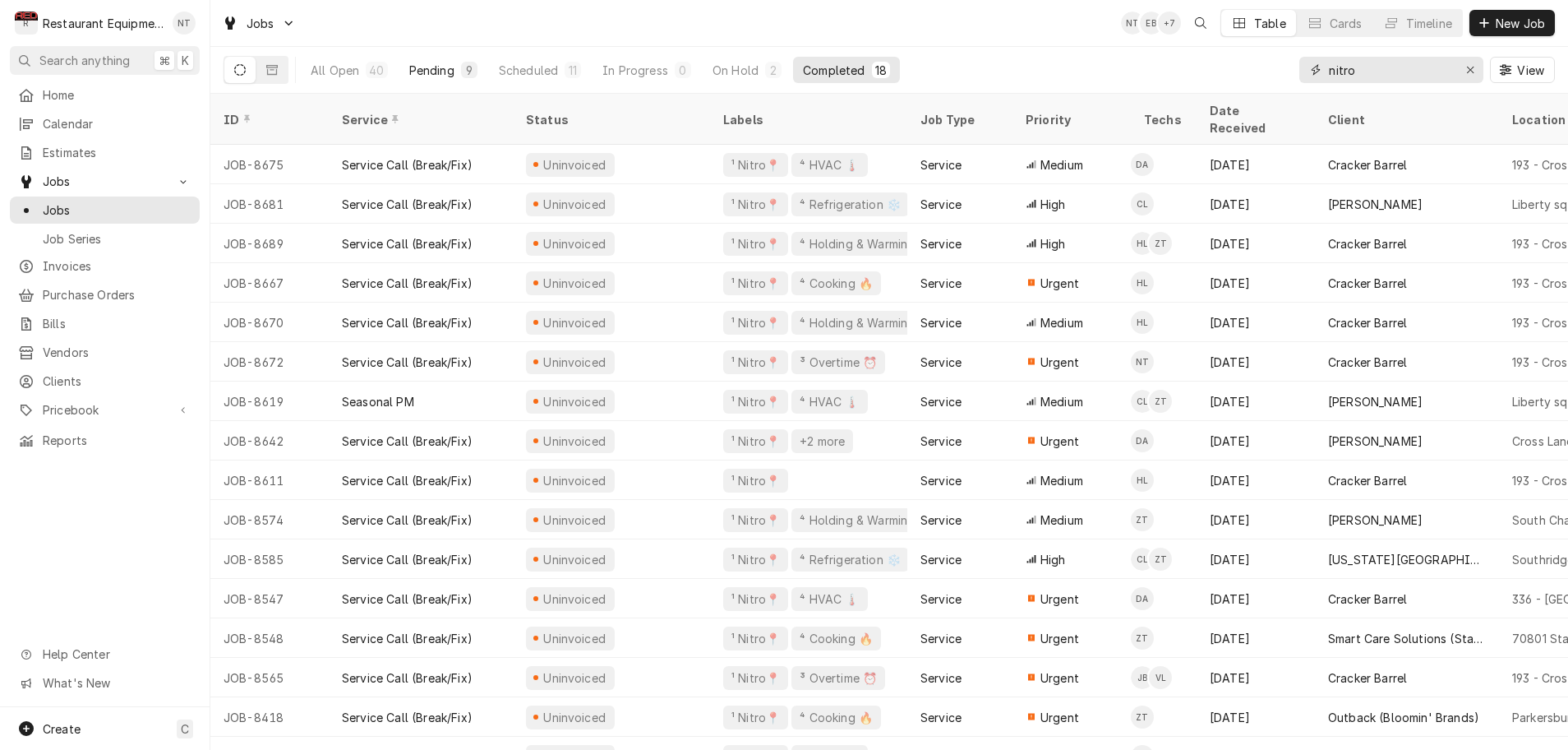
type input "nitro"
click at [444, 72] on div "Pending" at bounding box center [431, 69] width 45 height 17
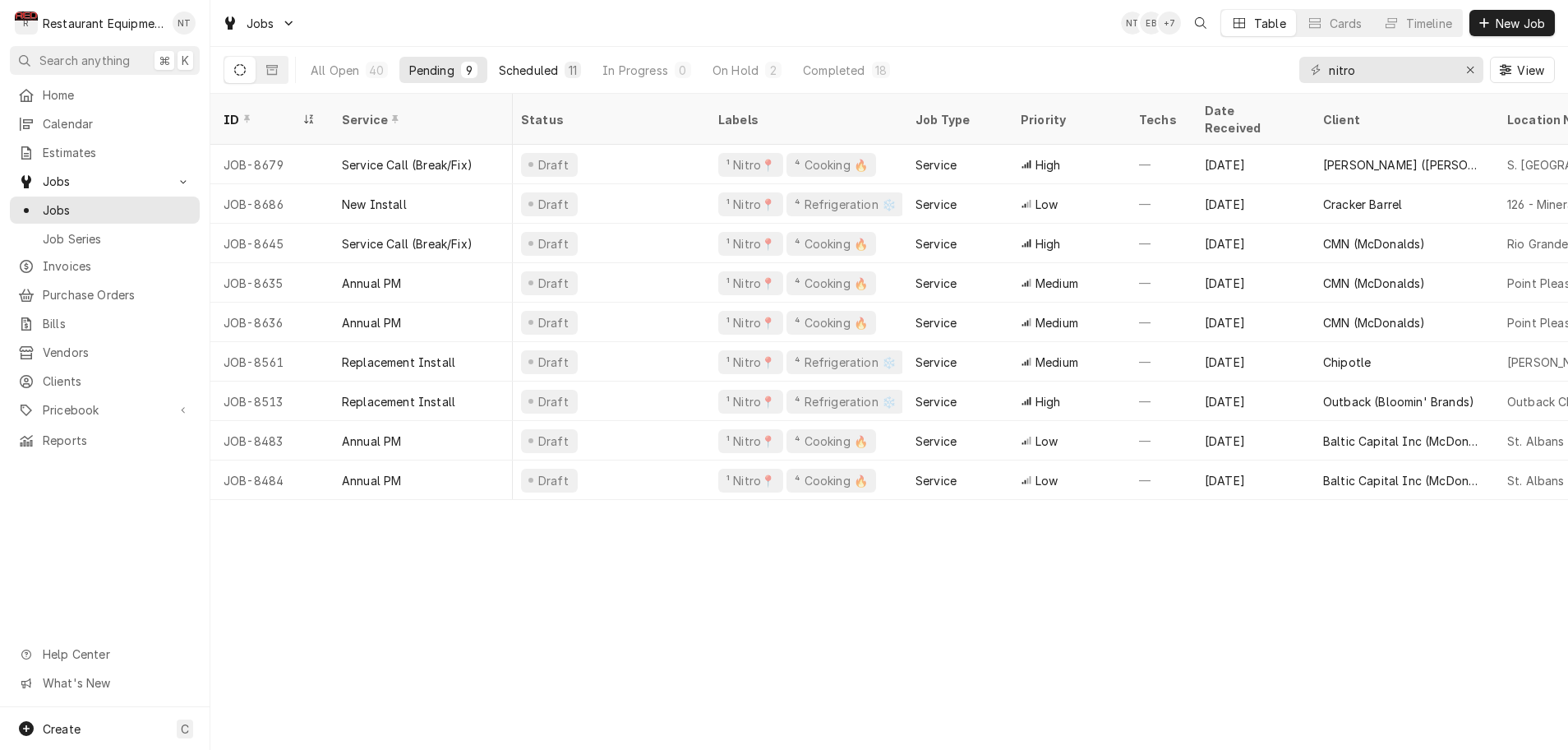
click at [567, 68] on div "11" at bounding box center [572, 69] width 10 height 17
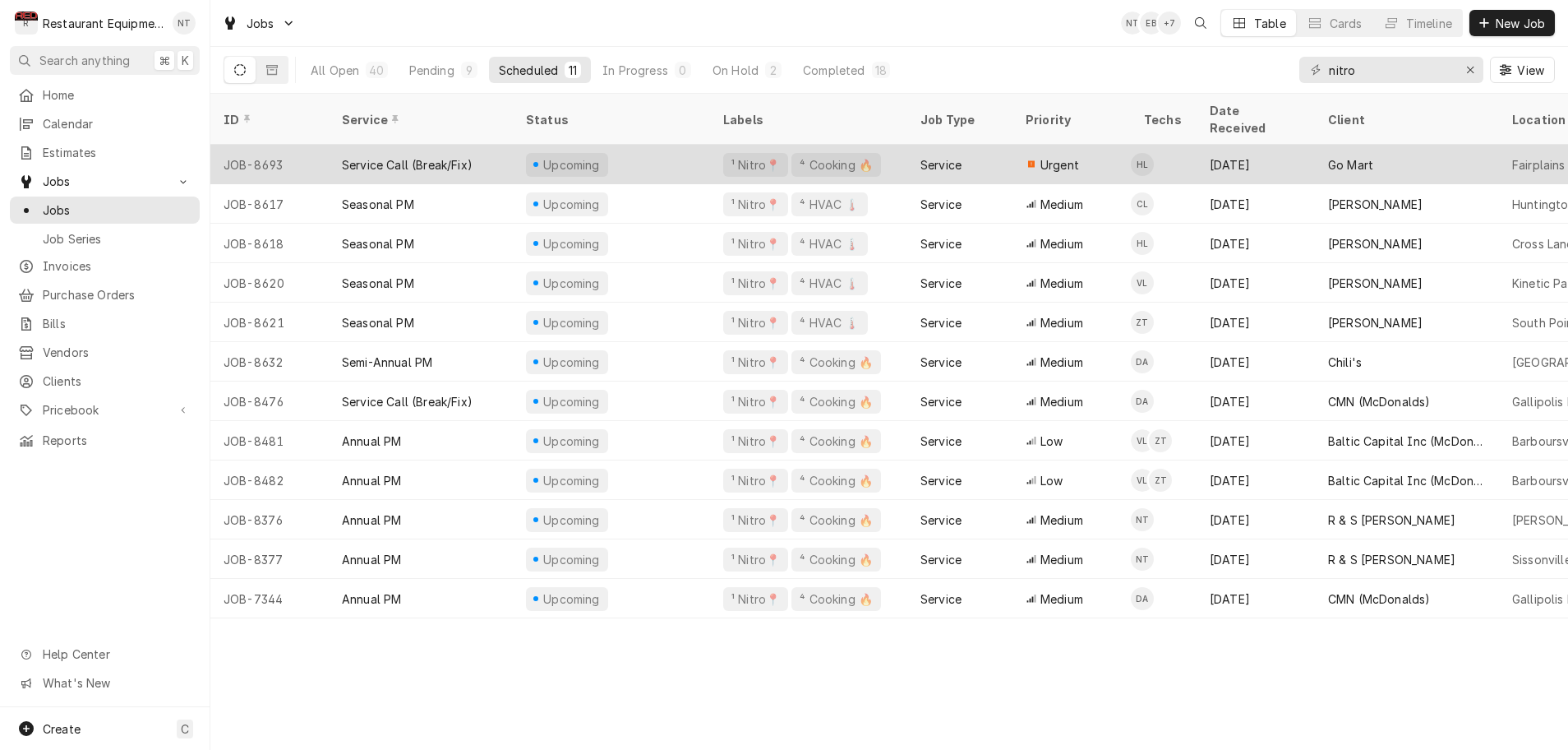
click at [629, 148] on div "Upcoming" at bounding box center [612, 165] width 197 height 39
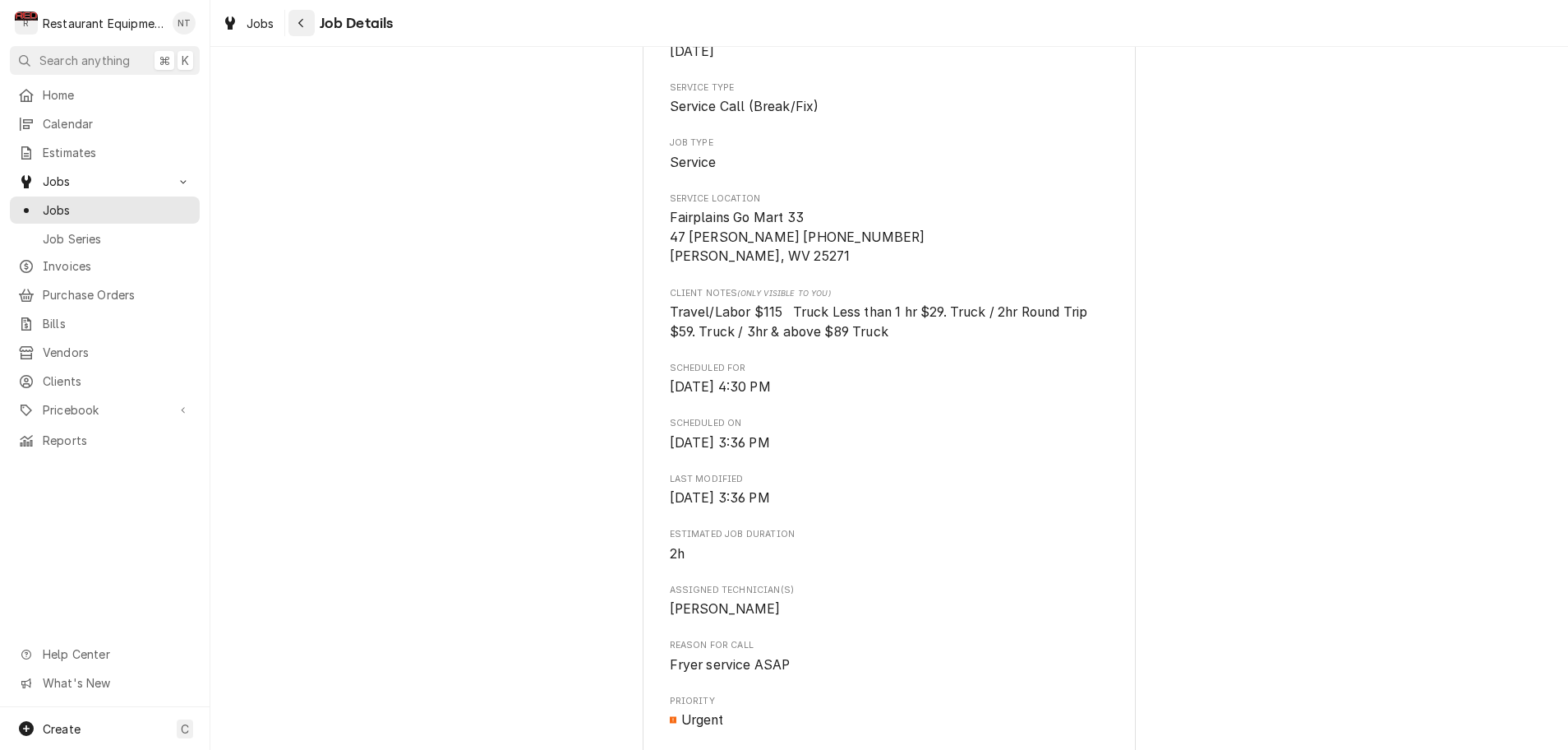
click at [300, 23] on icon "Navigate back" at bounding box center [301, 23] width 5 height 9
